Goal: Task Accomplishment & Management: Use online tool/utility

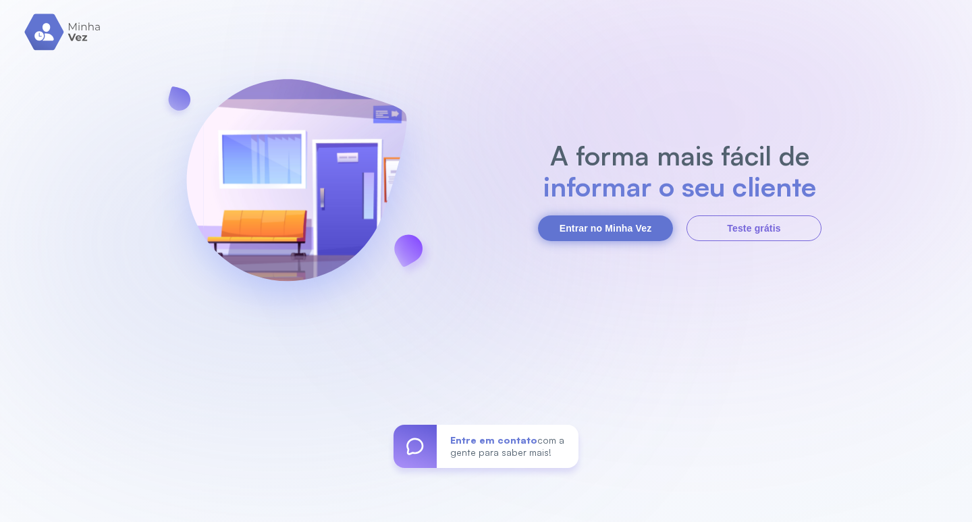
click at [628, 219] on button "Entrar no Minha Vez" at bounding box center [605, 228] width 135 height 26
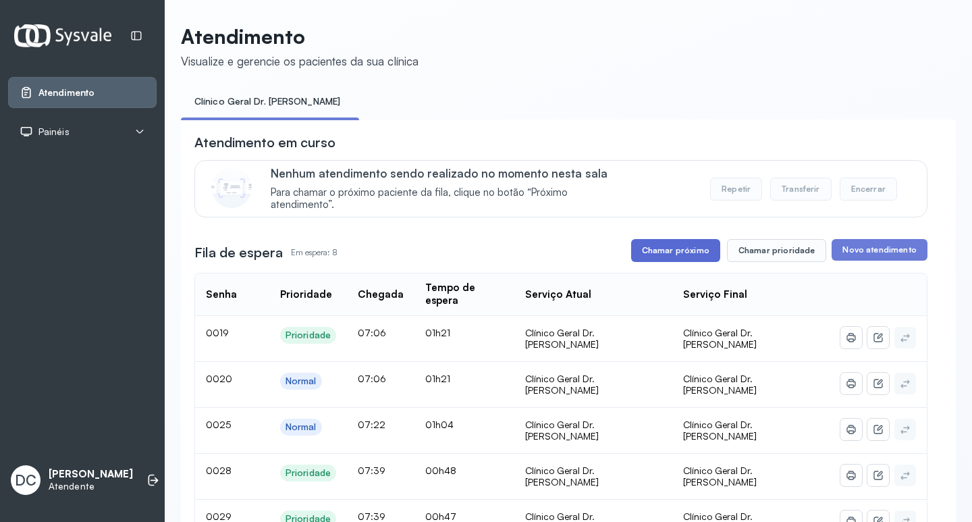
click at [675, 254] on button "Chamar próximo" at bounding box center [675, 250] width 89 height 23
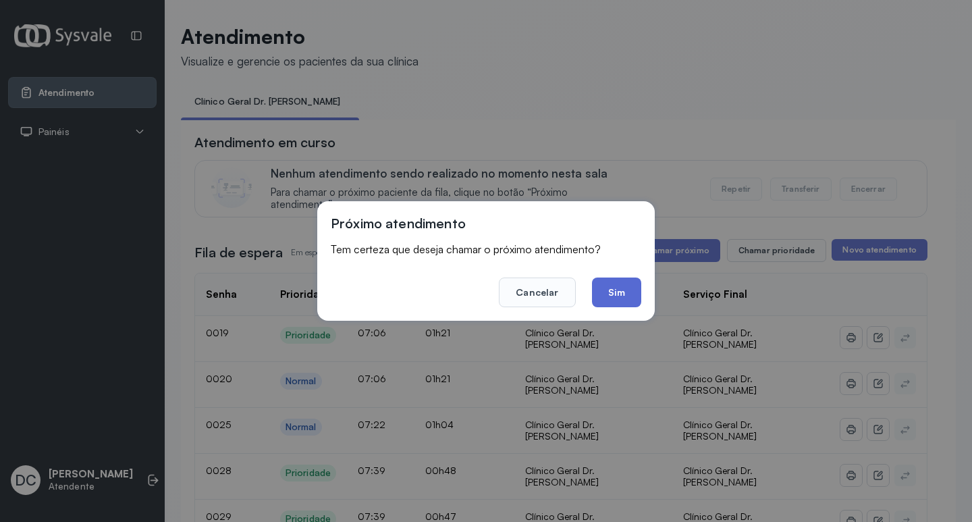
click at [621, 283] on button "Sim" at bounding box center [616, 292] width 49 height 30
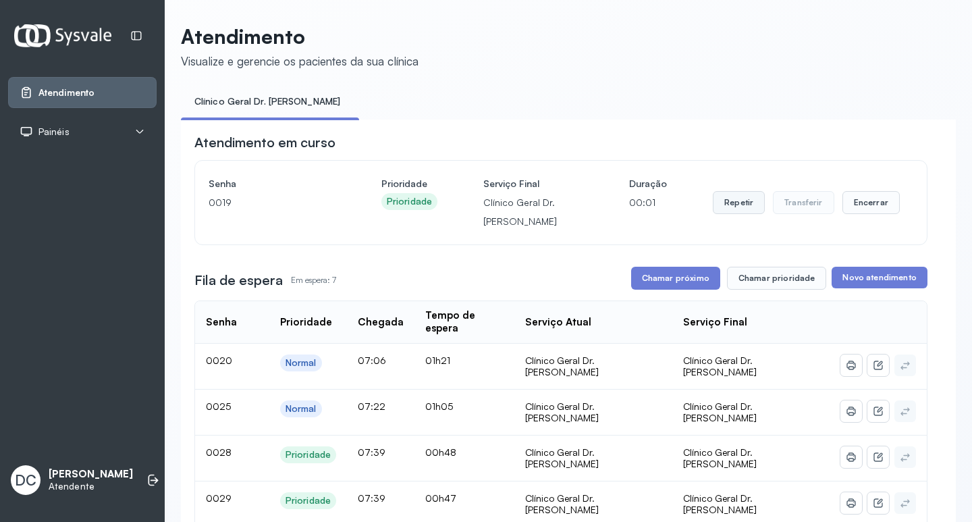
click at [725, 202] on button "Repetir" at bounding box center [739, 202] width 52 height 23
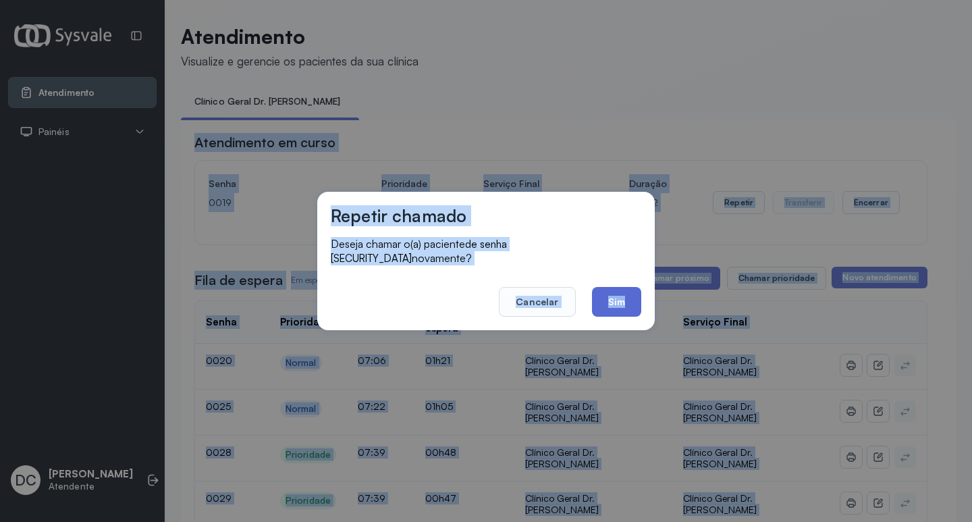
click at [605, 297] on button "Sim" at bounding box center [616, 302] width 49 height 30
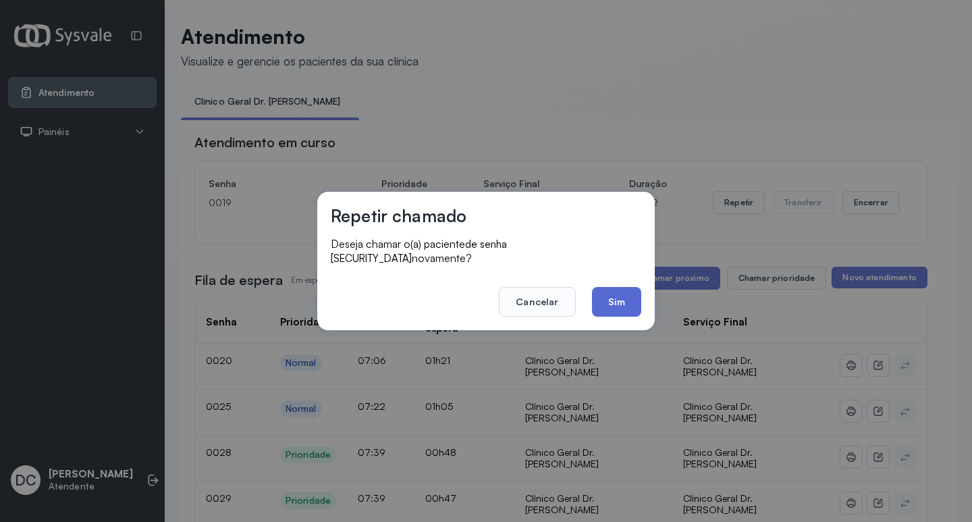
click at [605, 297] on div "**********" at bounding box center [560, 502] width 733 height 739
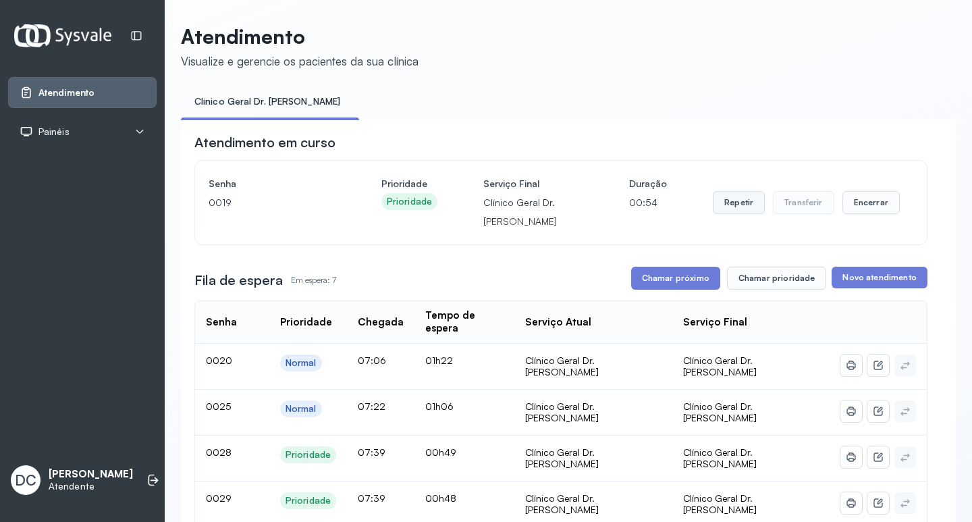
click at [733, 209] on button "Repetir" at bounding box center [739, 202] width 52 height 23
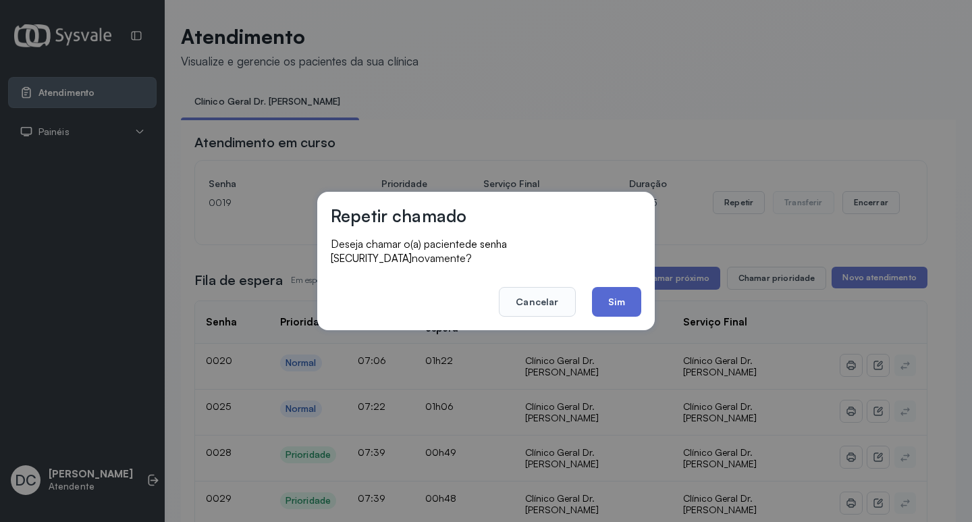
click at [618, 297] on button "Sim" at bounding box center [616, 302] width 49 height 30
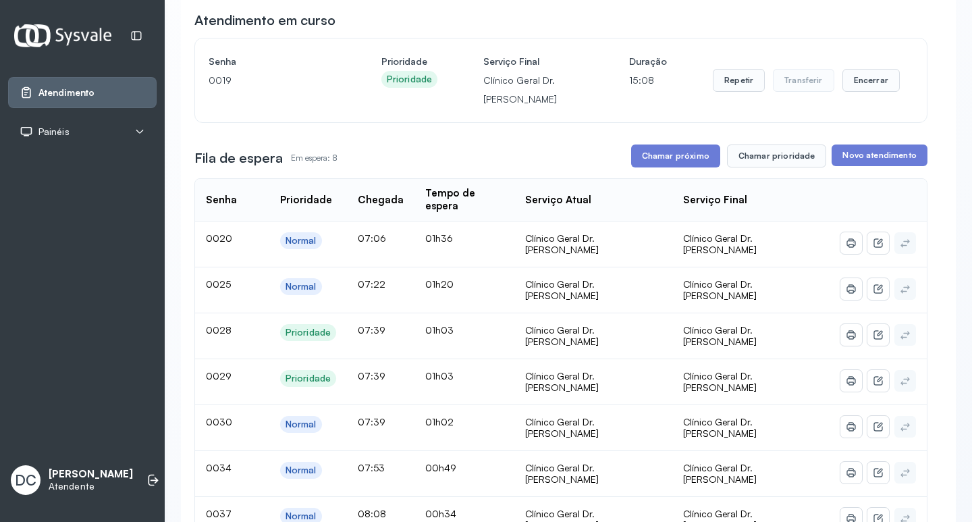
scroll to position [202, 0]
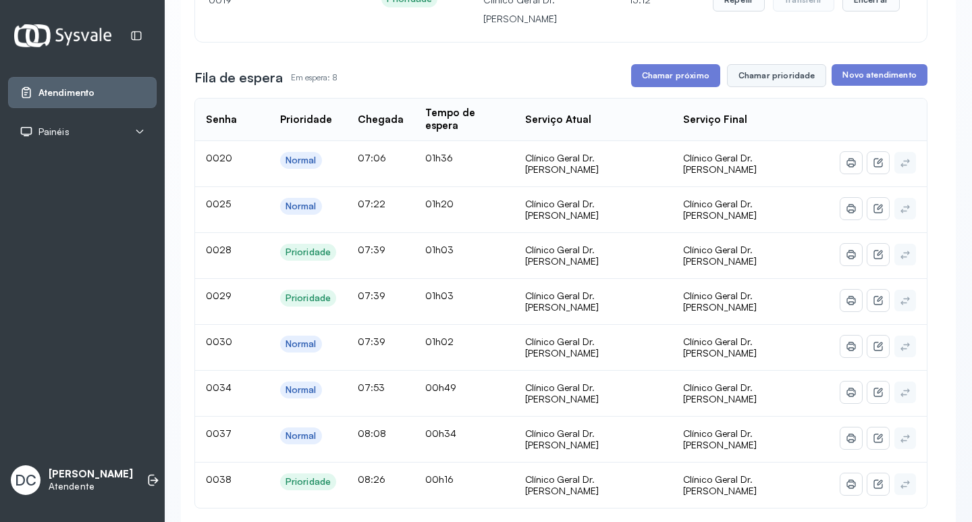
click at [760, 80] on button "Chamar prioridade" at bounding box center [777, 75] width 100 height 23
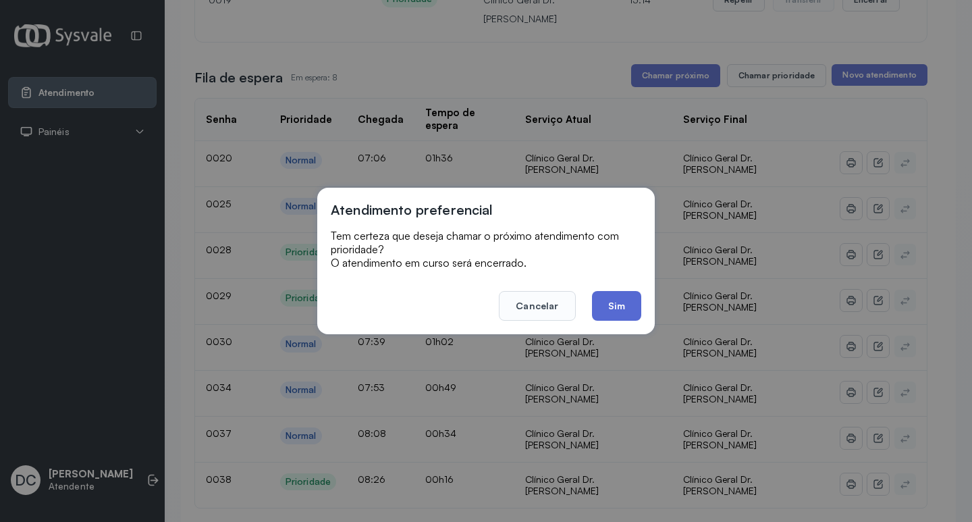
click at [609, 306] on button "Sim" at bounding box center [616, 306] width 49 height 30
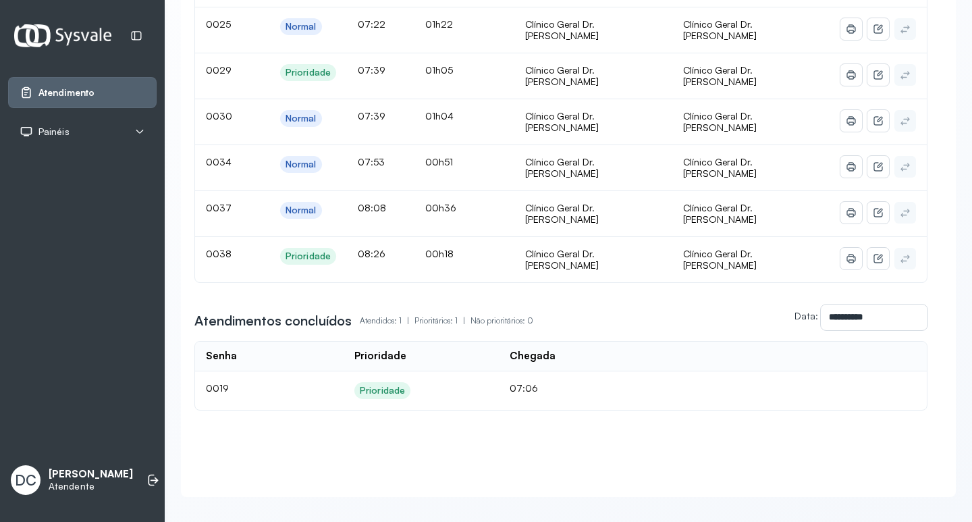
scroll to position [179, 0]
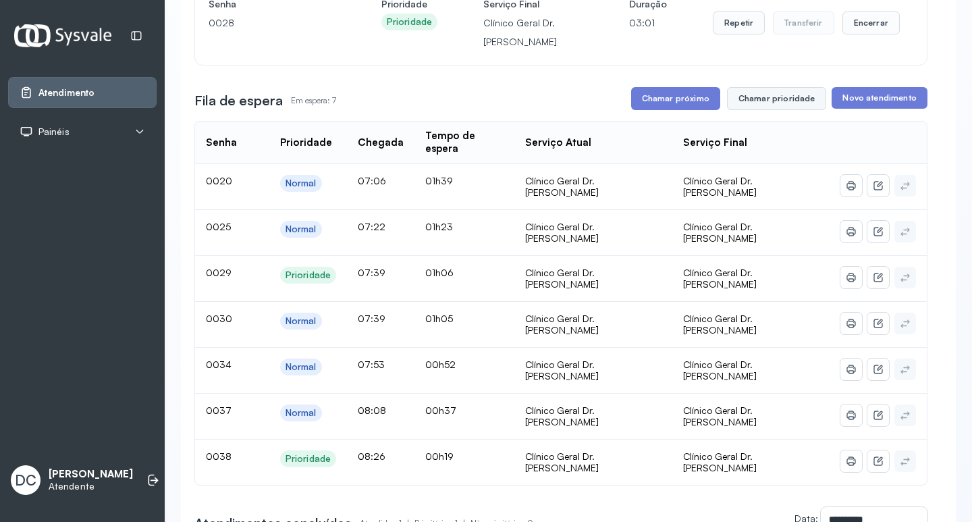
click at [771, 96] on button "Chamar prioridade" at bounding box center [777, 98] width 100 height 23
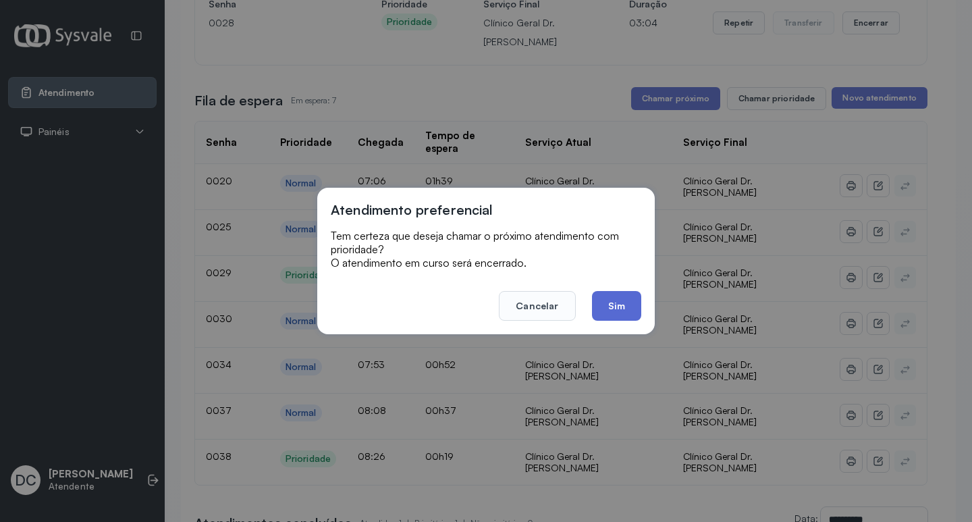
click at [628, 298] on button "Sim" at bounding box center [616, 306] width 49 height 30
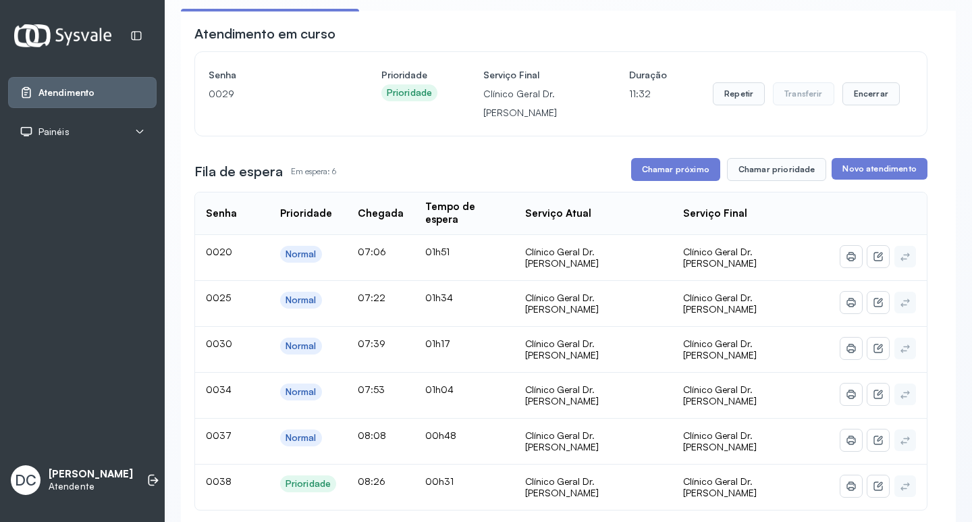
scroll to position [107, 0]
click at [773, 168] on button "Chamar prioridade" at bounding box center [777, 170] width 100 height 23
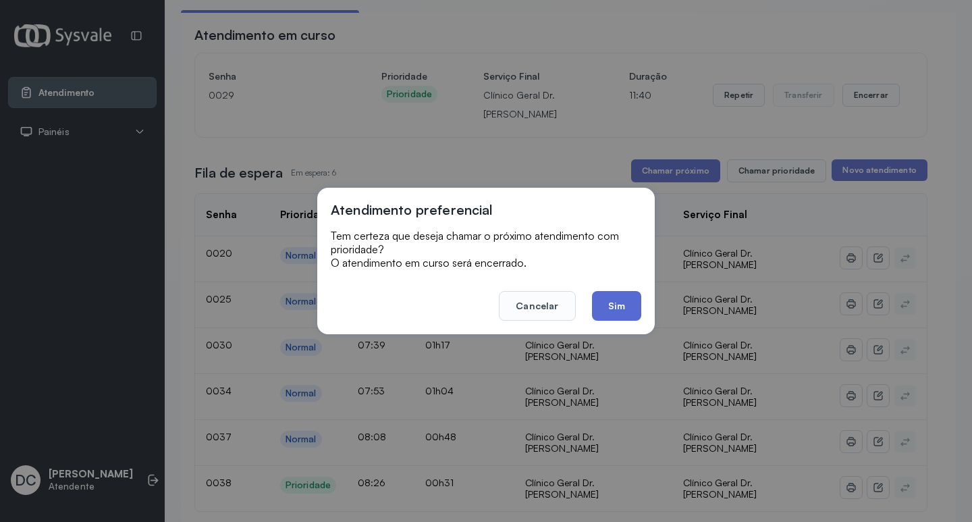
click at [613, 319] on button "Sim" at bounding box center [616, 306] width 49 height 30
